Goal: Task Accomplishment & Management: Manage account settings

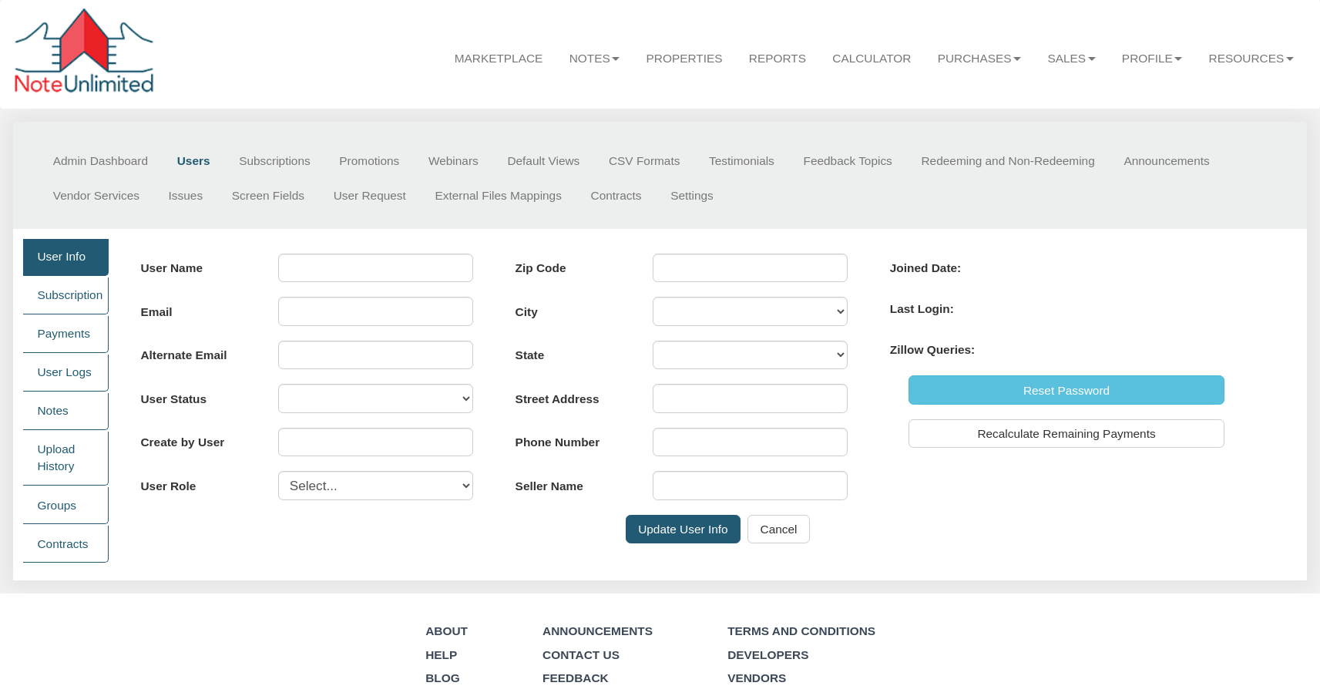
type input "[PERSON_NAME]"
type input "[PERSON_NAME][EMAIL_ADDRESS][DOMAIN_NAME]"
select select "A"
type input "0"
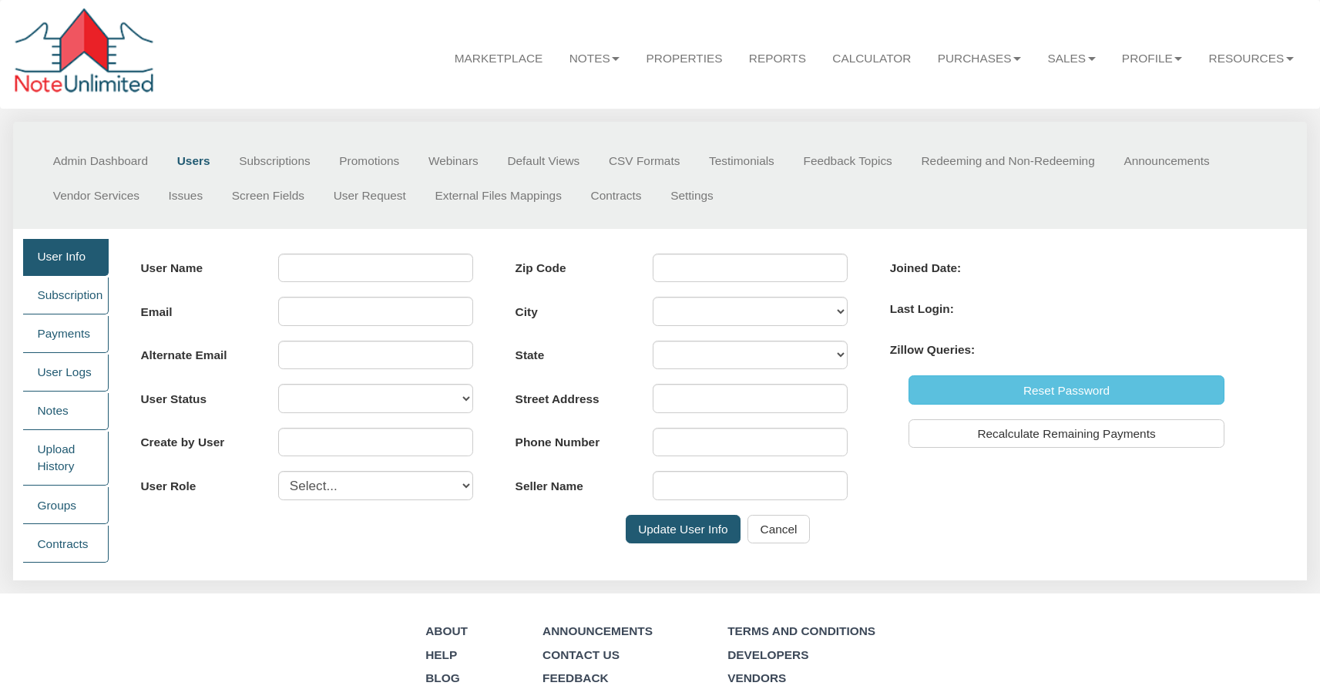
select select "user"
type input "98075"
type input "[STREET_ADDRESS]"
type input "[PHONE_NUMBER]"
